Goal: Find contact information: Find contact information

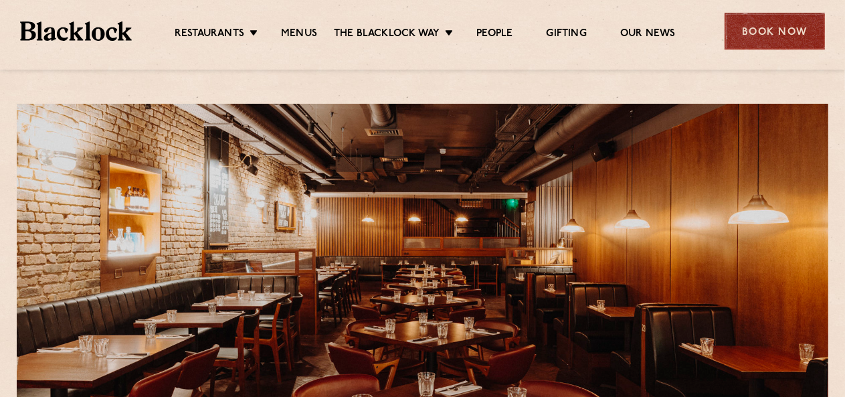
click at [803, 26] on div "Book Now" at bounding box center [775, 31] width 100 height 37
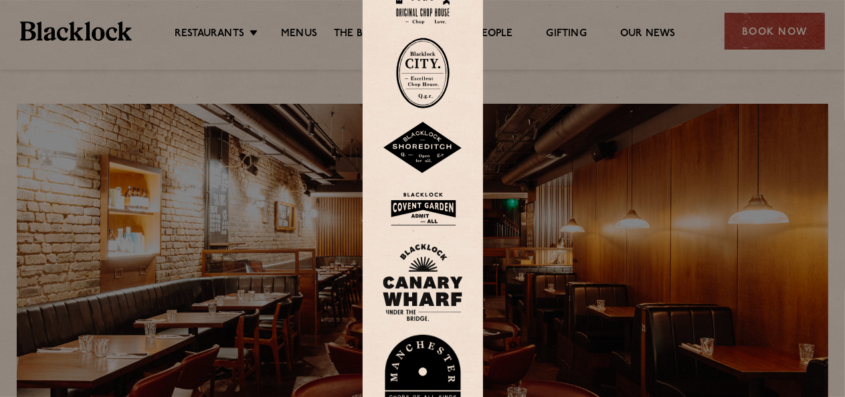
click at [432, 203] on img at bounding box center [423, 208] width 80 height 43
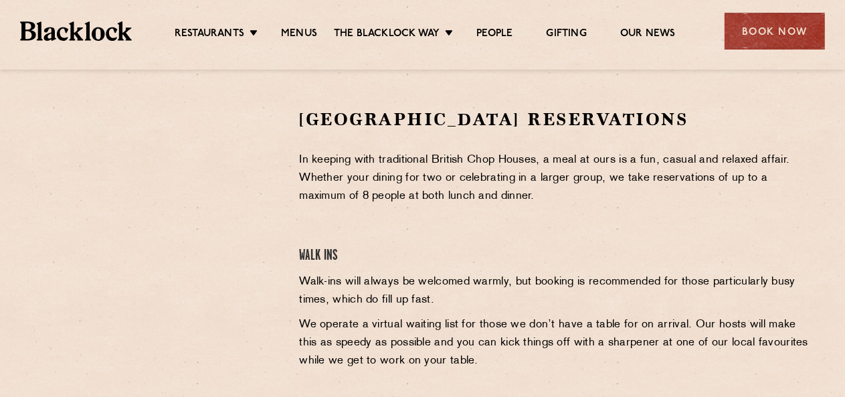
scroll to position [432, 0]
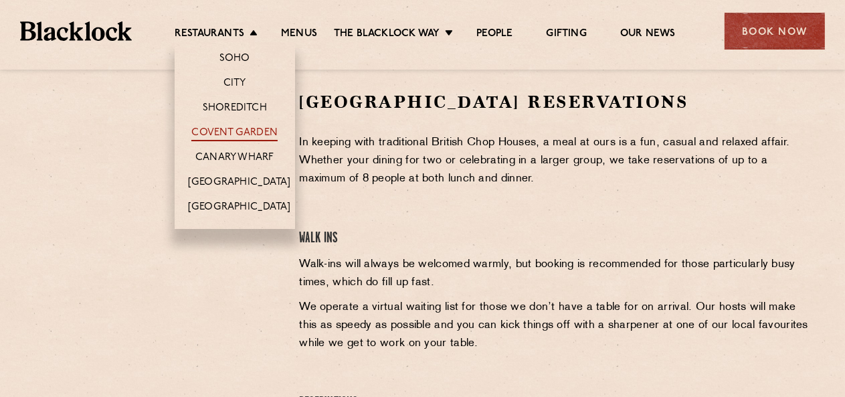
click at [225, 136] on link "Covent Garden" at bounding box center [234, 133] width 86 height 15
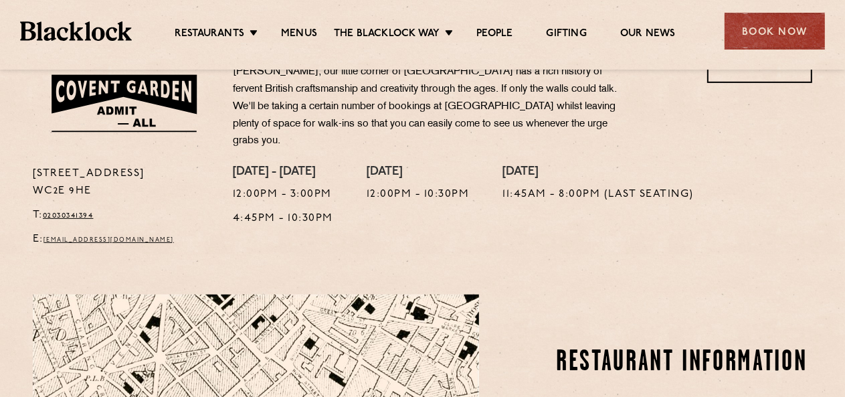
scroll to position [479, 0]
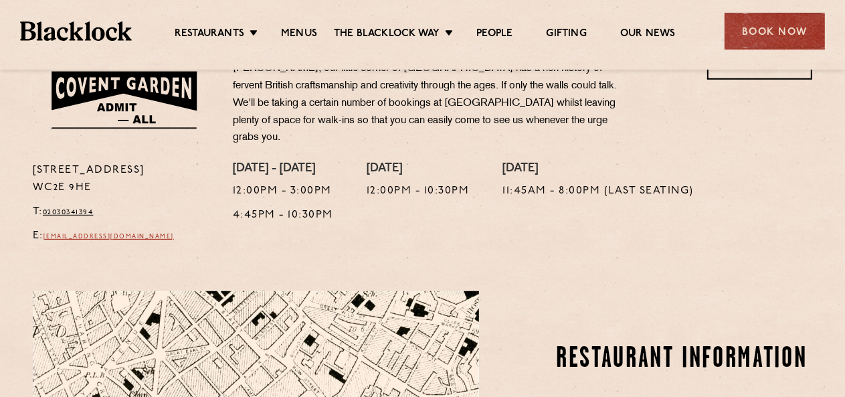
click at [132, 234] on link "[EMAIL_ADDRESS][DOMAIN_NAME]" at bounding box center [108, 237] width 130 height 6
click at [294, 35] on link "Menus" at bounding box center [299, 34] width 36 height 15
